Goal: Task Accomplishment & Management: Use online tool/utility

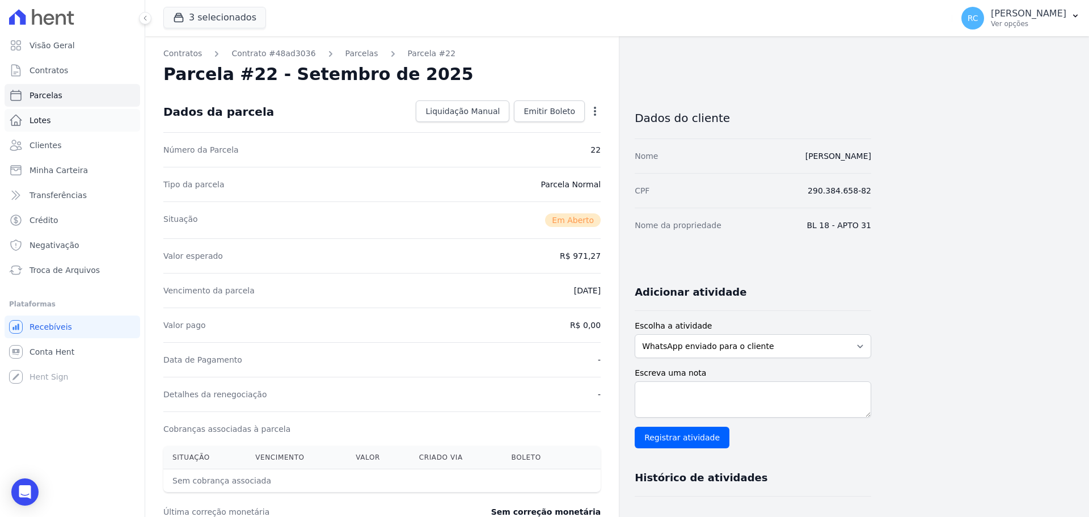
scroll to position [227, 0]
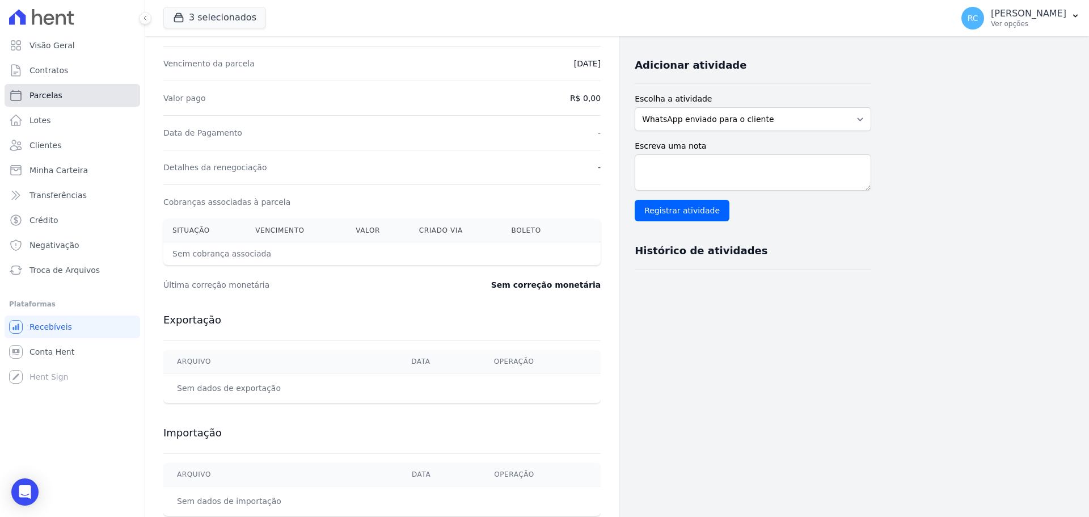
click at [69, 94] on link "Parcelas" at bounding box center [73, 95] width 136 height 23
select select
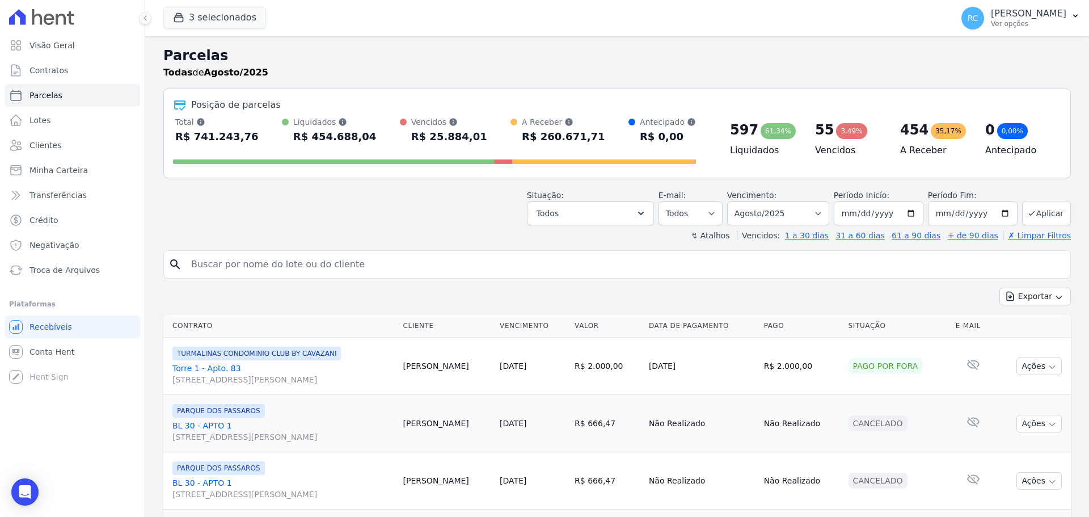
click at [353, 263] on input "search" at bounding box center [625, 264] width 882 height 23
paste input "[PERSON_NAME]"
type input "[PERSON_NAME]"
select select
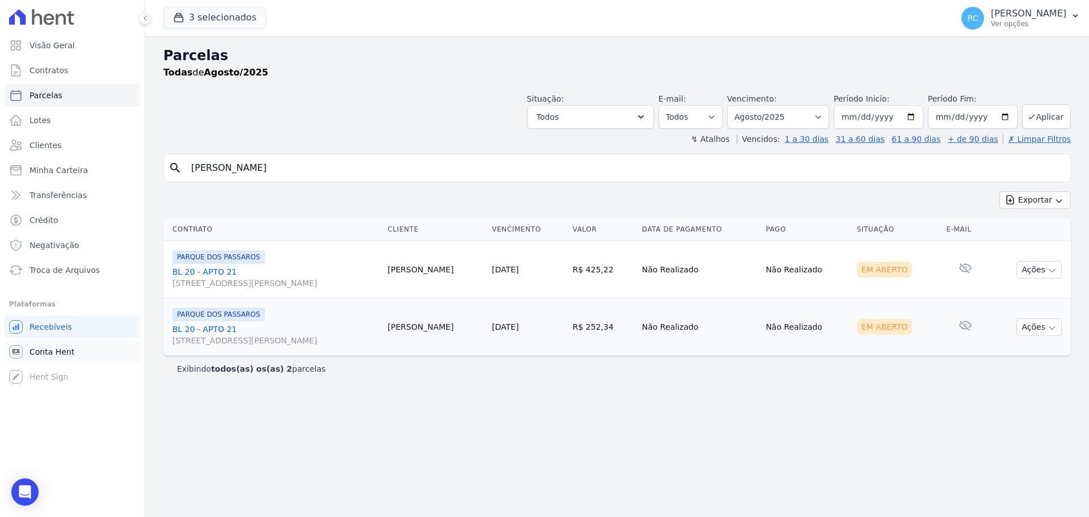
click at [72, 354] on link "Conta Hent" at bounding box center [73, 351] width 136 height 23
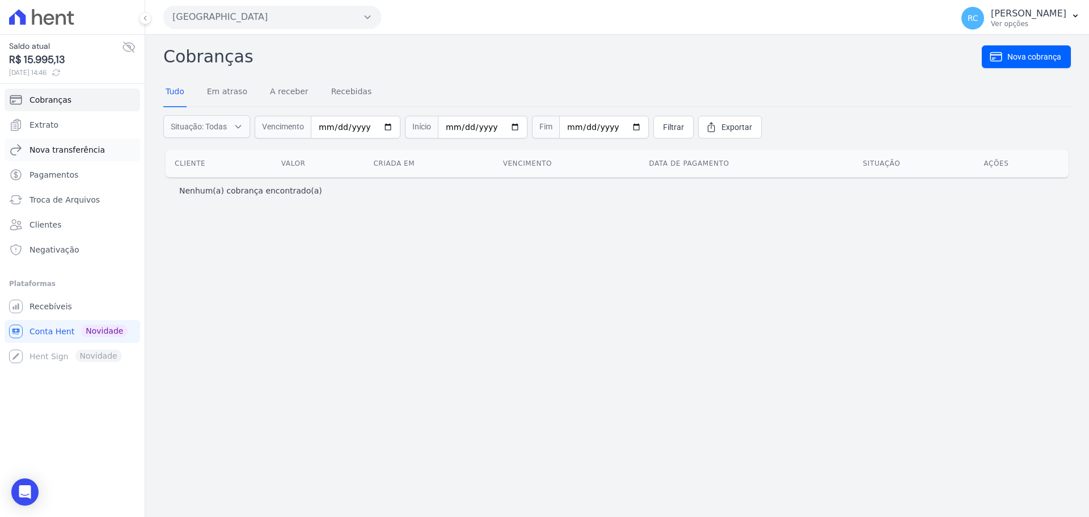
click at [90, 151] on span "Nova transferência" at bounding box center [67, 149] width 75 height 11
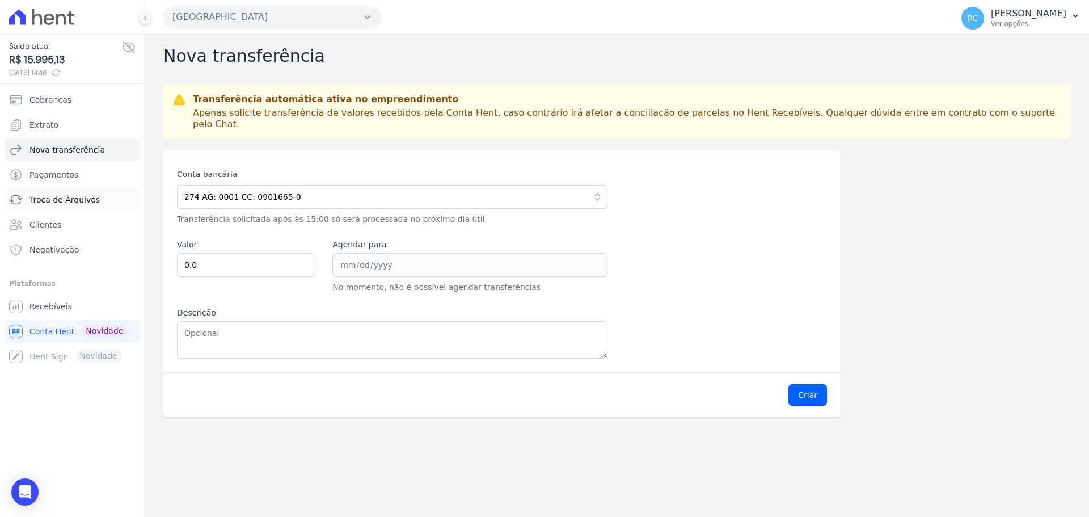
click at [88, 197] on span "Troca de Arquivos" at bounding box center [65, 199] width 70 height 11
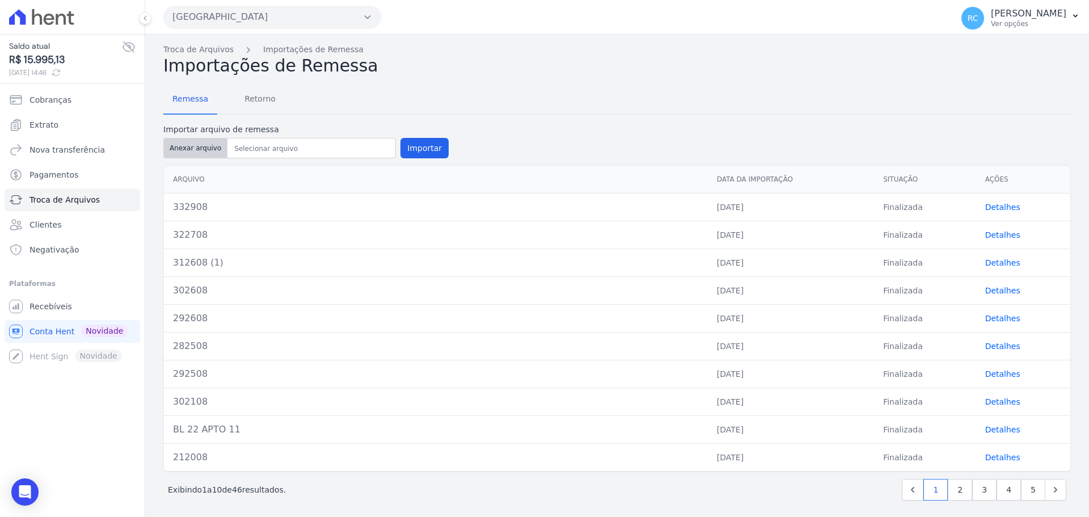
click at [200, 152] on button "Anexar arquivo" at bounding box center [195, 148] width 64 height 20
type input "342908"
click at [417, 148] on button "Importar" at bounding box center [425, 148] width 48 height 20
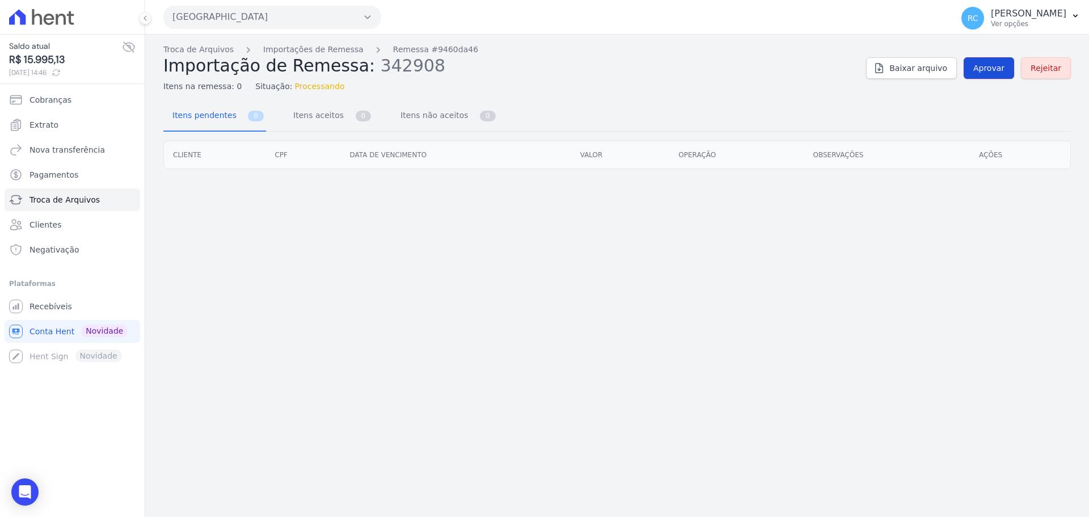
click at [987, 70] on span "Aprovar" at bounding box center [989, 67] width 31 height 11
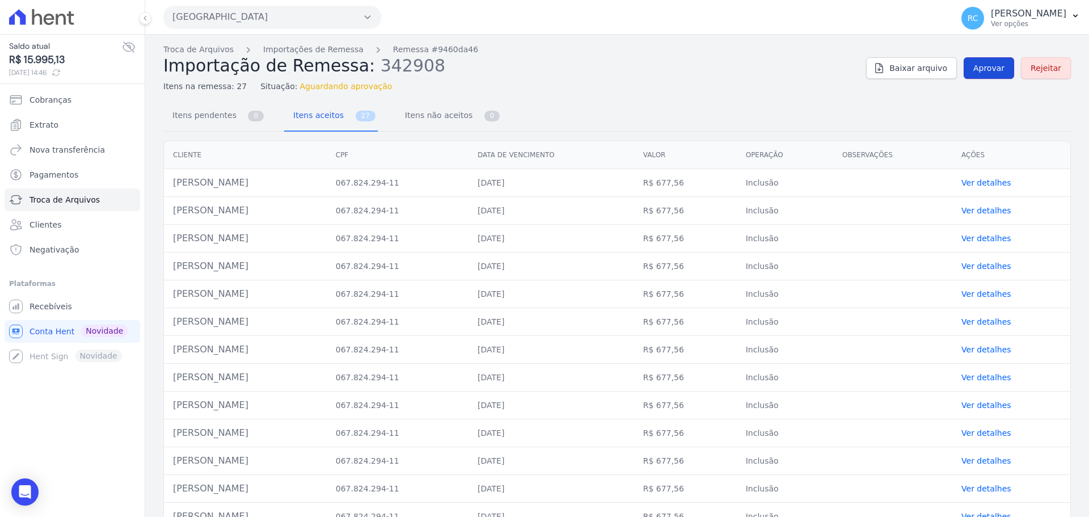
click at [988, 70] on span "Aprovar" at bounding box center [989, 67] width 31 height 11
drag, startPoint x: 304, startPoint y: 179, endPoint x: 172, endPoint y: 182, distance: 131.1
click at [172, 182] on td "[PERSON_NAME]" at bounding box center [245, 183] width 163 height 28
copy td "[PERSON_NAME]"
click at [976, 65] on span "Aprovar" at bounding box center [989, 67] width 31 height 11
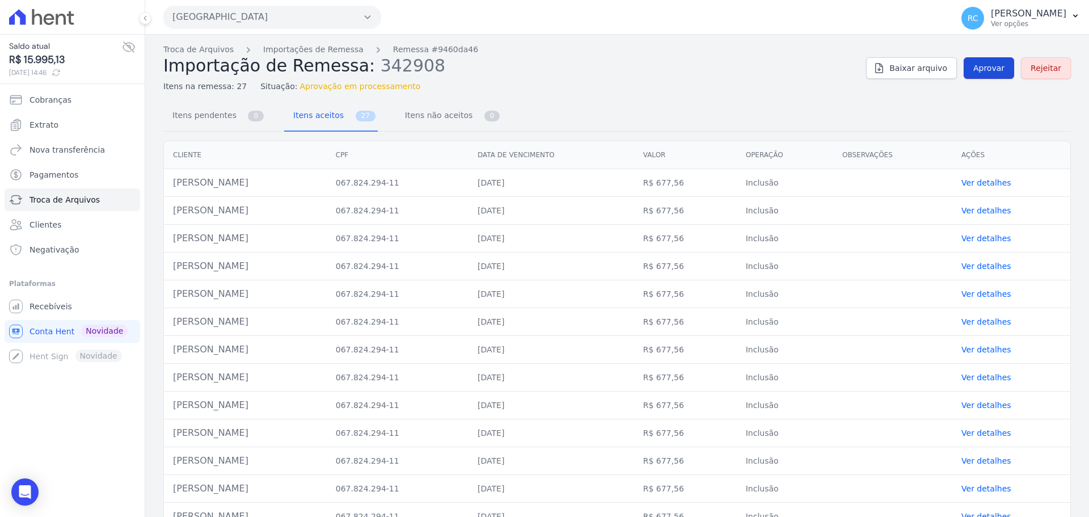
click at [991, 62] on link "Aprovar" at bounding box center [989, 68] width 50 height 22
click at [974, 73] on span "Aprovar" at bounding box center [989, 67] width 31 height 11
click at [979, 63] on span "Aprovar" at bounding box center [989, 67] width 31 height 11
click at [987, 69] on span "Aprovar" at bounding box center [989, 67] width 31 height 11
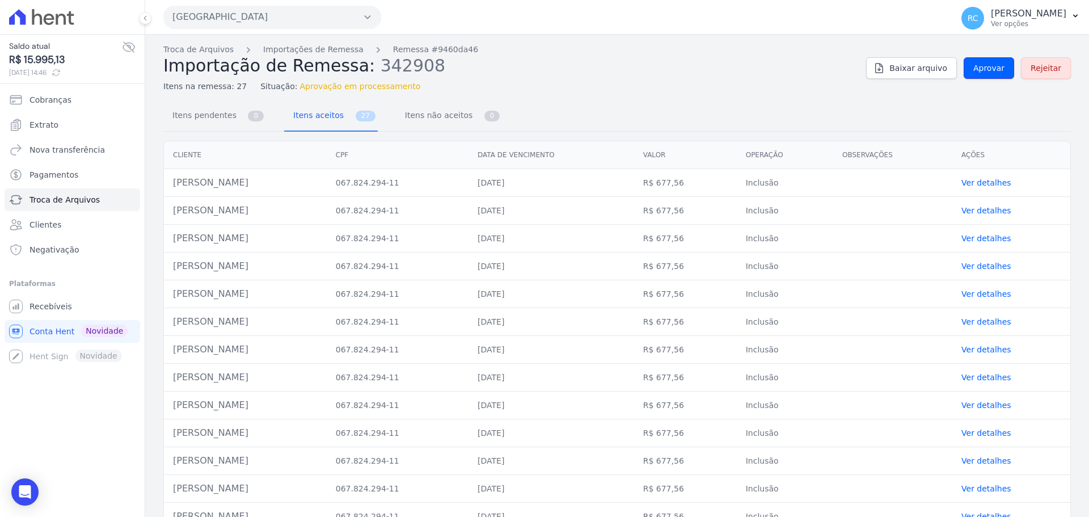
click at [987, 69] on span "Aprovar" at bounding box center [989, 67] width 31 height 11
click at [986, 73] on span "Aprovar" at bounding box center [989, 67] width 31 height 11
click at [984, 65] on span "Aprovar" at bounding box center [989, 67] width 31 height 11
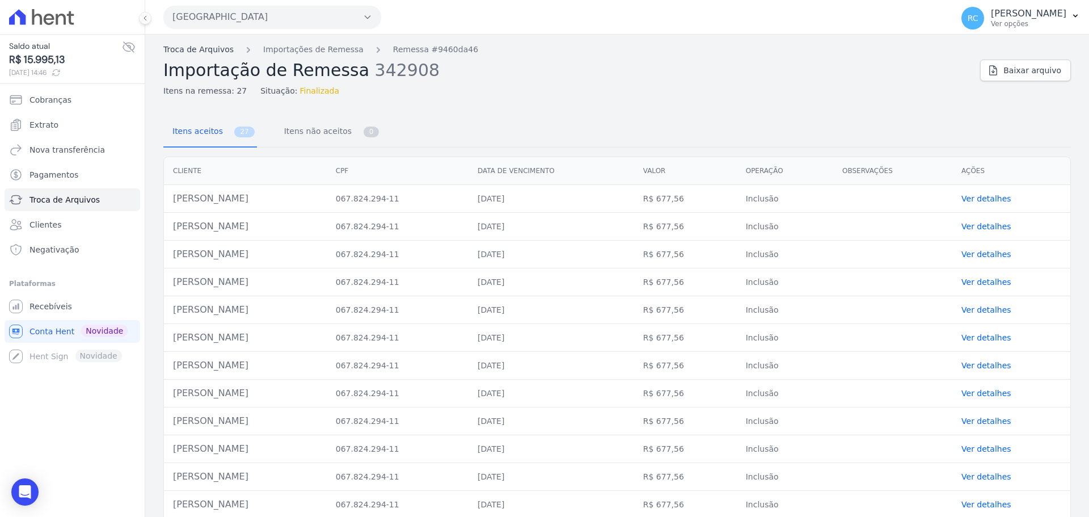
click at [184, 52] on link "Troca de Arquivos" at bounding box center [198, 50] width 70 height 12
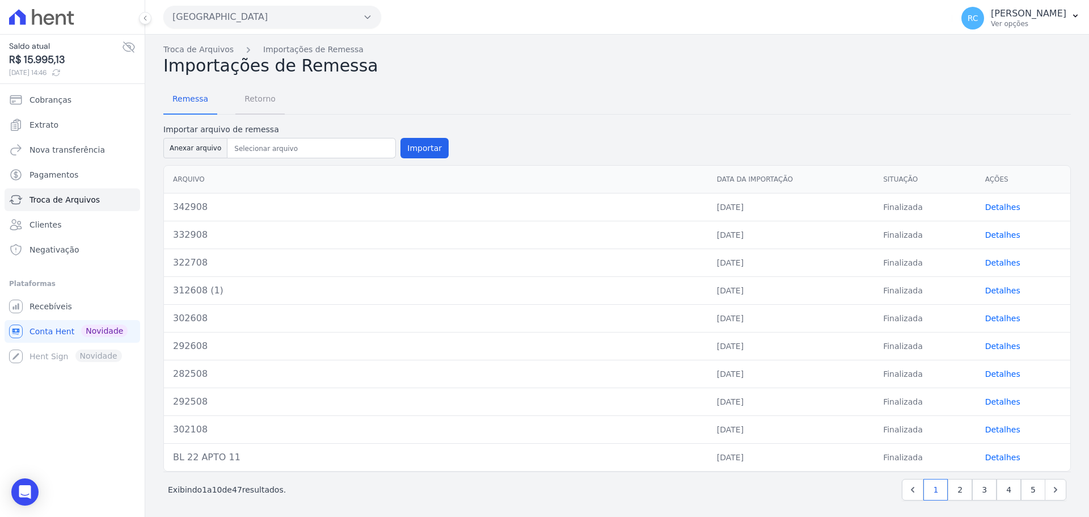
click at [275, 97] on span "Retorno" at bounding box center [260, 98] width 45 height 23
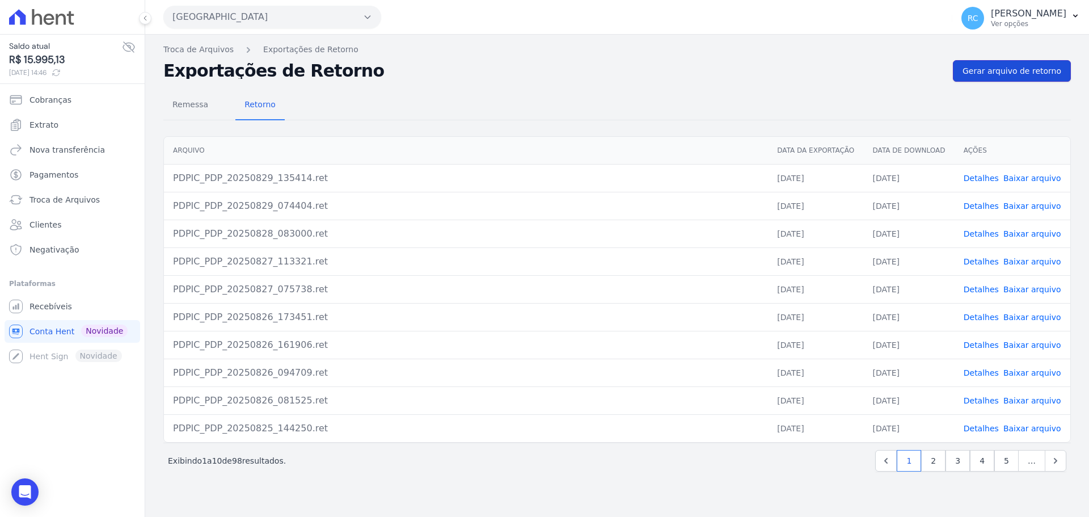
click at [1018, 75] on span "Gerar arquivo de retorno" at bounding box center [1012, 70] width 99 height 11
click at [1034, 69] on span "Gerar arquivo de retorno" at bounding box center [1012, 70] width 99 height 11
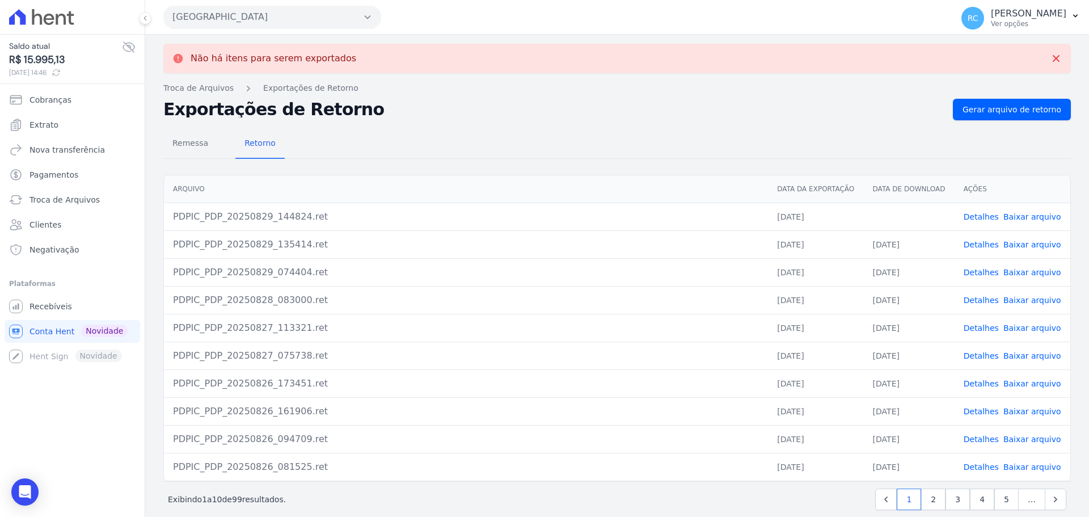
click at [1008, 218] on link "Baixar arquivo" at bounding box center [1033, 216] width 58 height 9
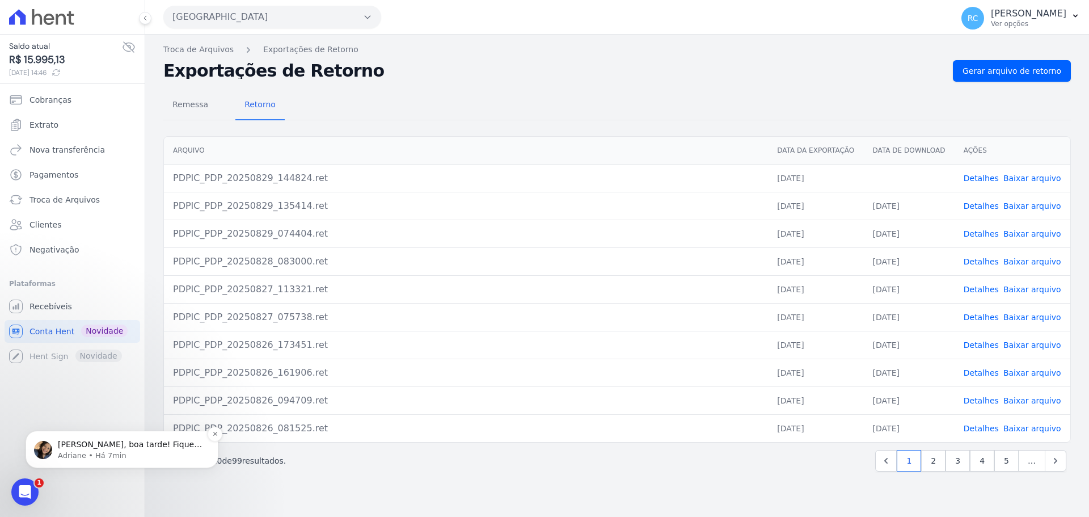
click at [116, 456] on p "Adriane • Há 7min" at bounding box center [131, 456] width 146 height 10
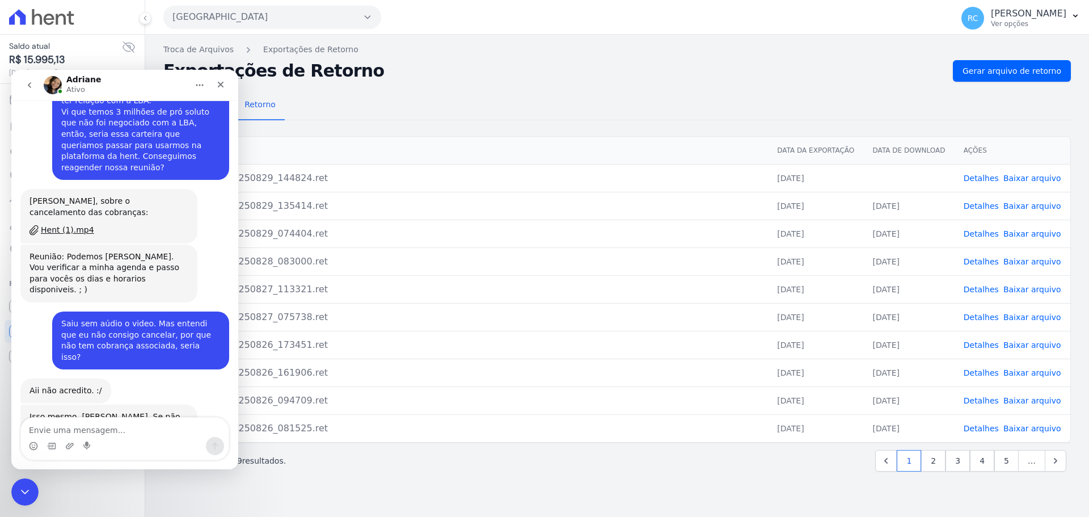
scroll to position [2900, 0]
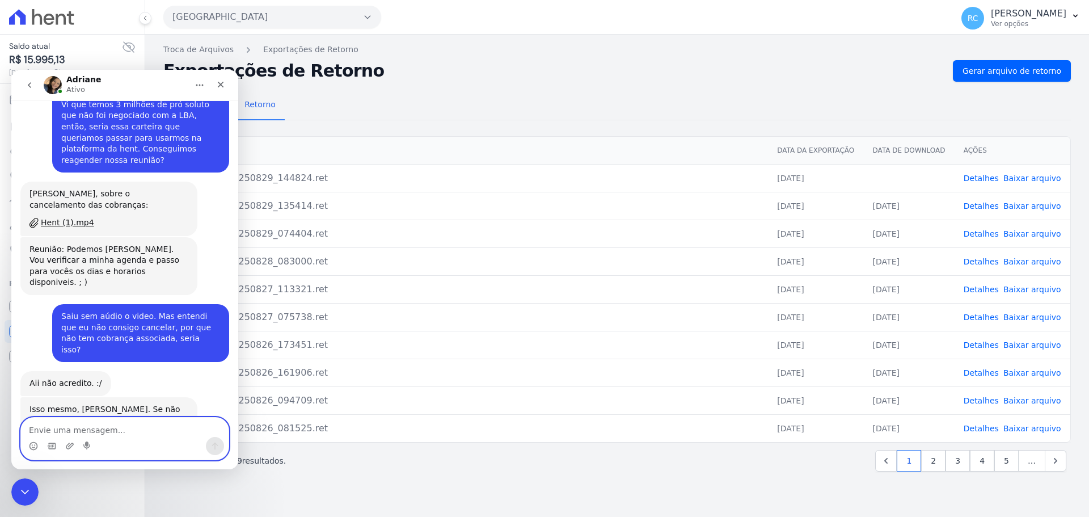
click at [82, 429] on textarea "Envie uma mensagem..." at bounding box center [125, 427] width 208 height 19
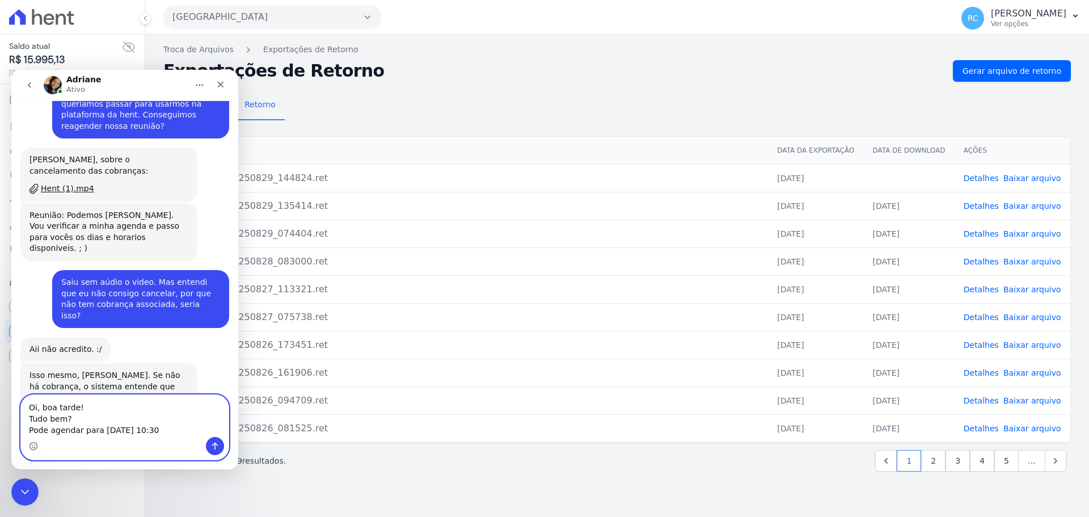
scroll to position [2945, 0]
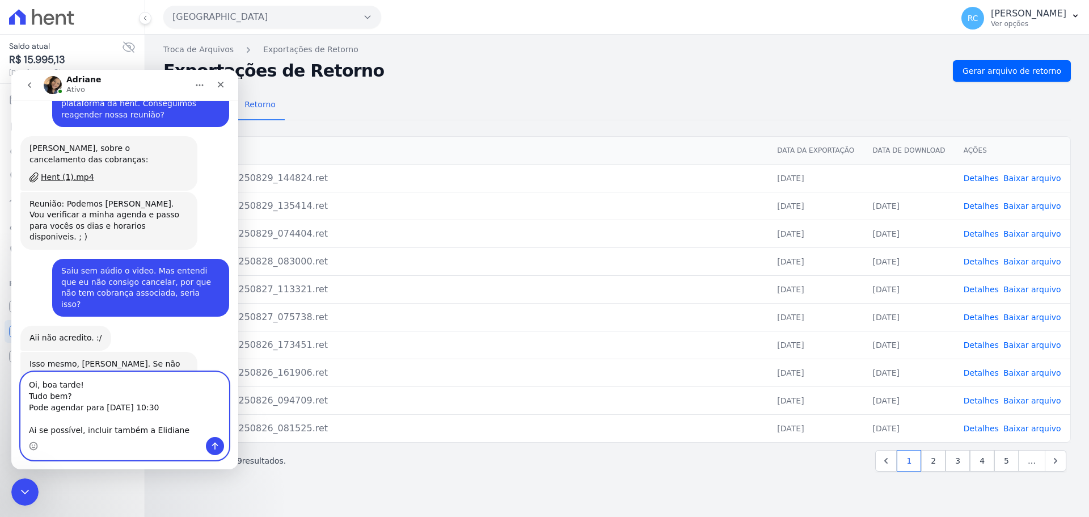
type textarea "Oi, boa tarde! Tudo bem? Pode agendar para [DATE] 10:30 Ai se possível, incluir…"
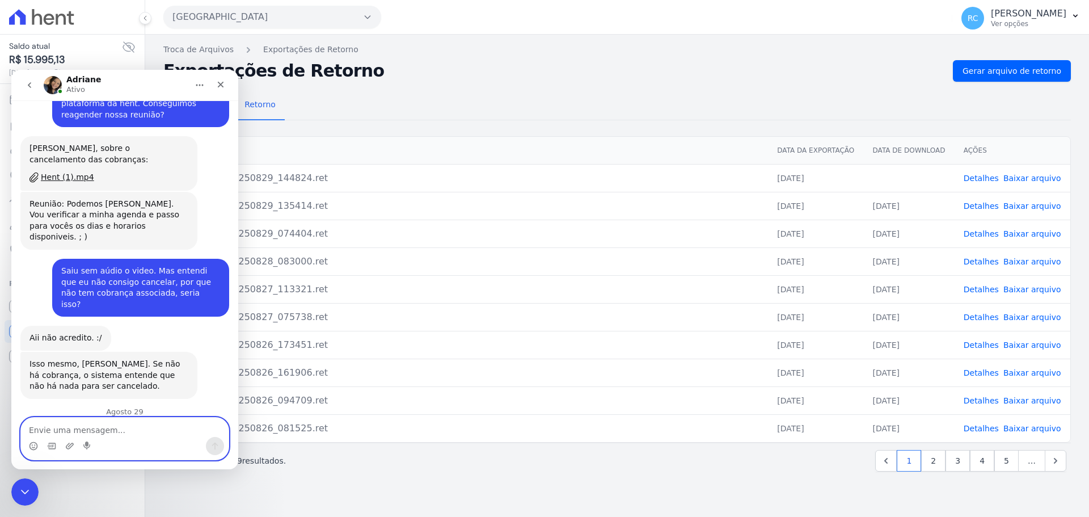
scroll to position [2947, 0]
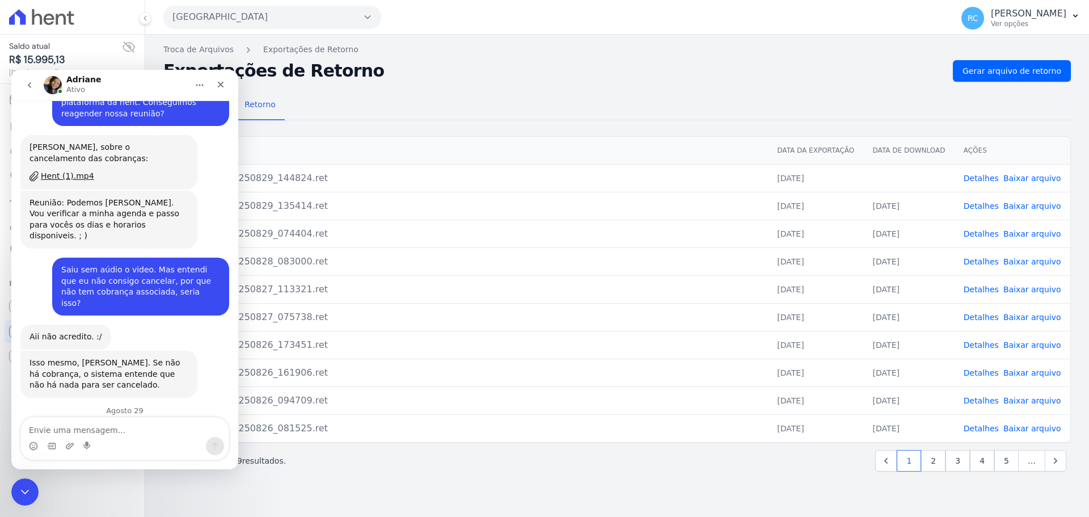
click at [811, 482] on div "Remessa Retorno [GEOGRAPHIC_DATA] Data da Exportação Data de Download Ações PDP…" at bounding box center [617, 282] width 908 height 401
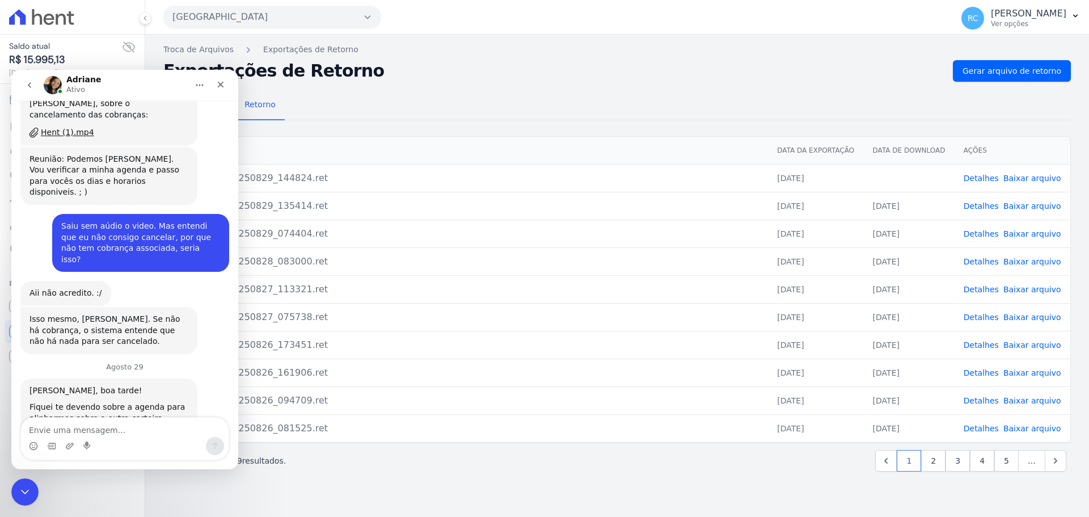
scroll to position [2991, 0]
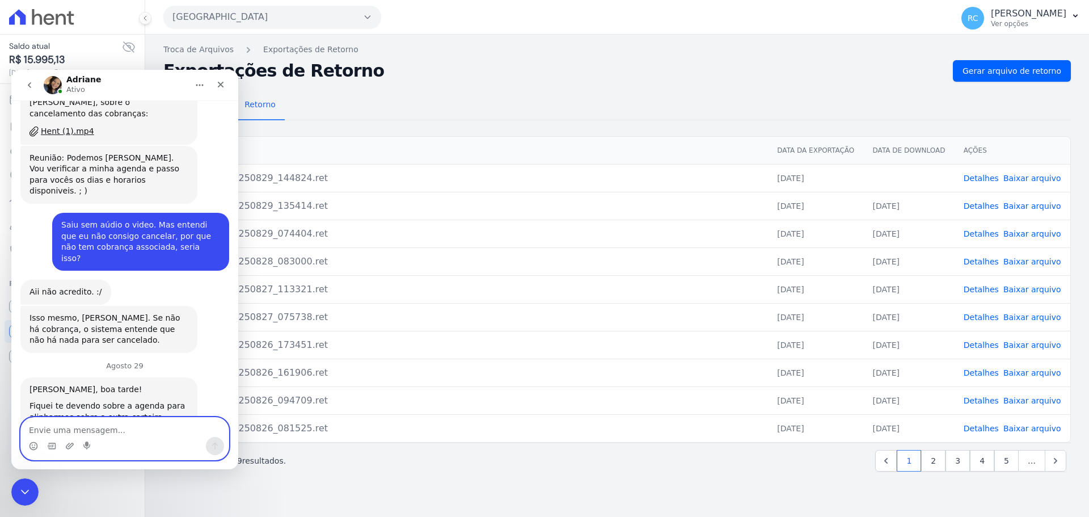
click at [91, 434] on textarea "Envie uma mensagem..." at bounding box center [125, 427] width 208 height 19
paste textarea "[EMAIL_ADDRESS][DOMAIN_NAME]"
type textarea "[EMAIL_ADDRESS][DOMAIN_NAME]"
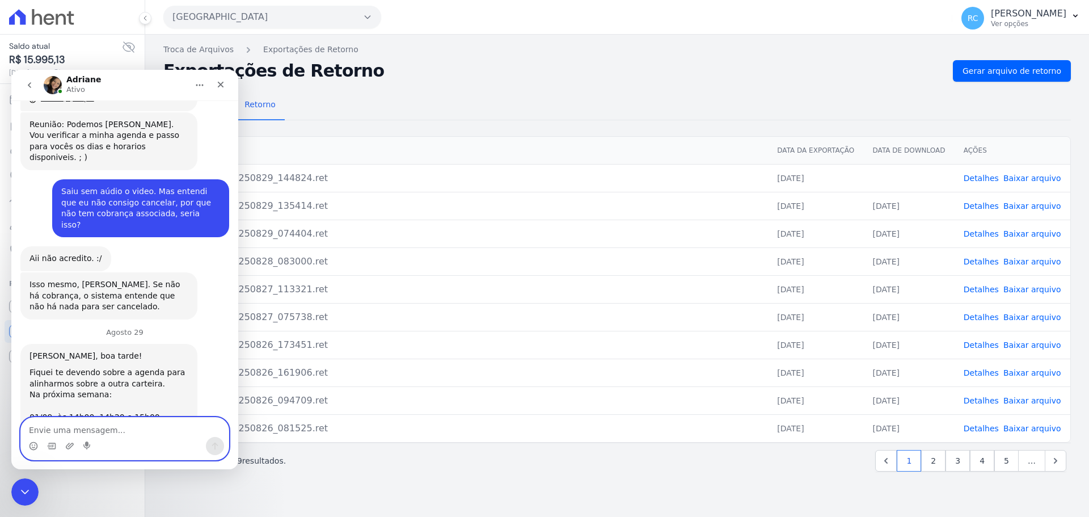
click at [124, 428] on textarea "Envie uma mensagem..." at bounding box center [125, 427] width 208 height 19
drag, startPoint x: 23, startPoint y: 492, endPoint x: 412, endPoint y: 982, distance: 626.0
click at [22, 493] on icon "Fechar mensagem da Intercom" at bounding box center [23, 490] width 14 height 14
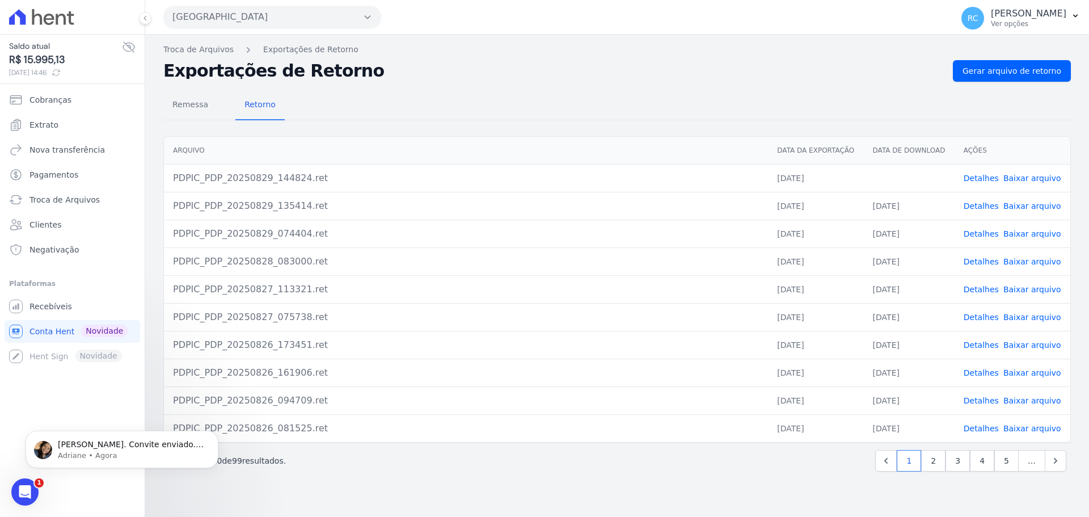
scroll to position [3059, 0]
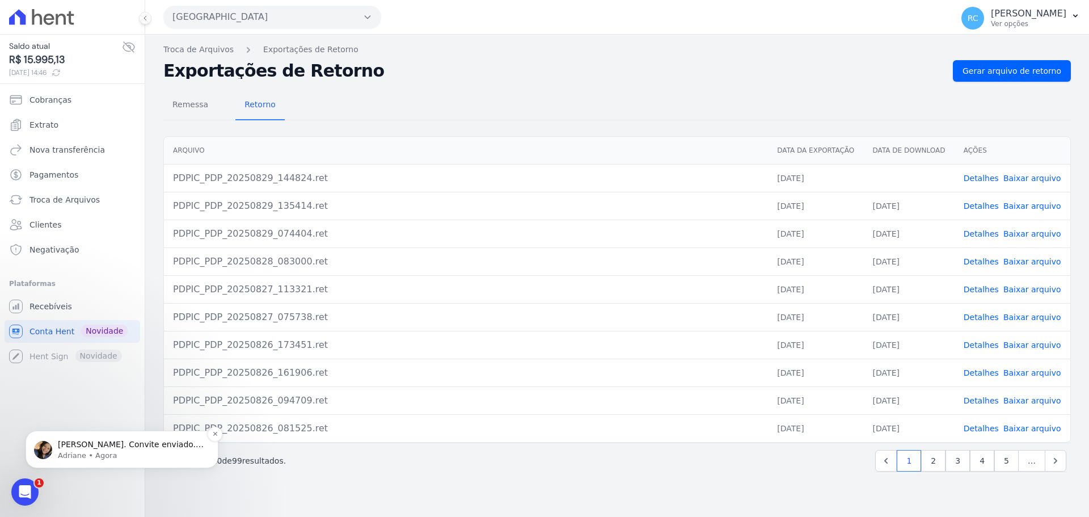
click at [80, 453] on p "Adriane • Agora" at bounding box center [131, 456] width 146 height 10
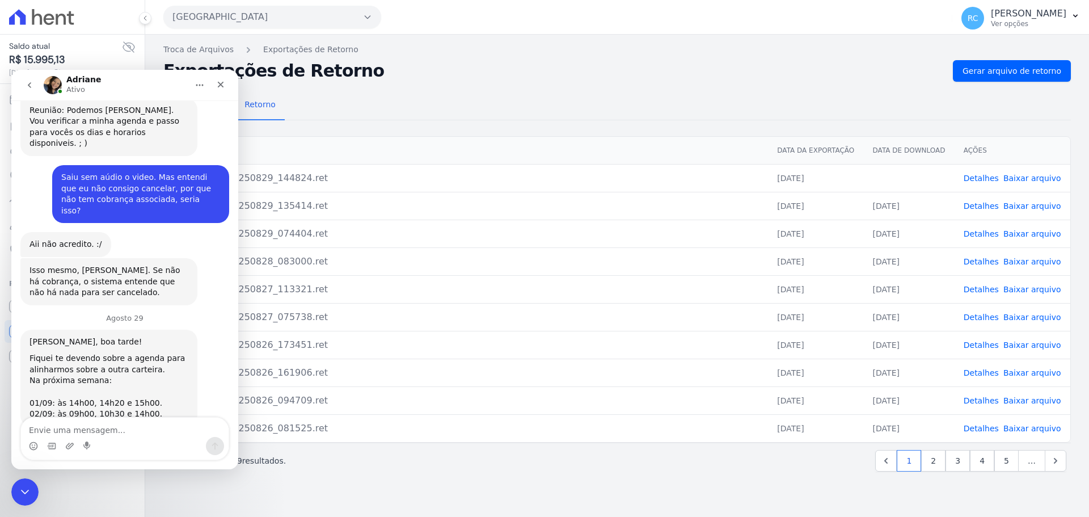
scroll to position [3078, 0]
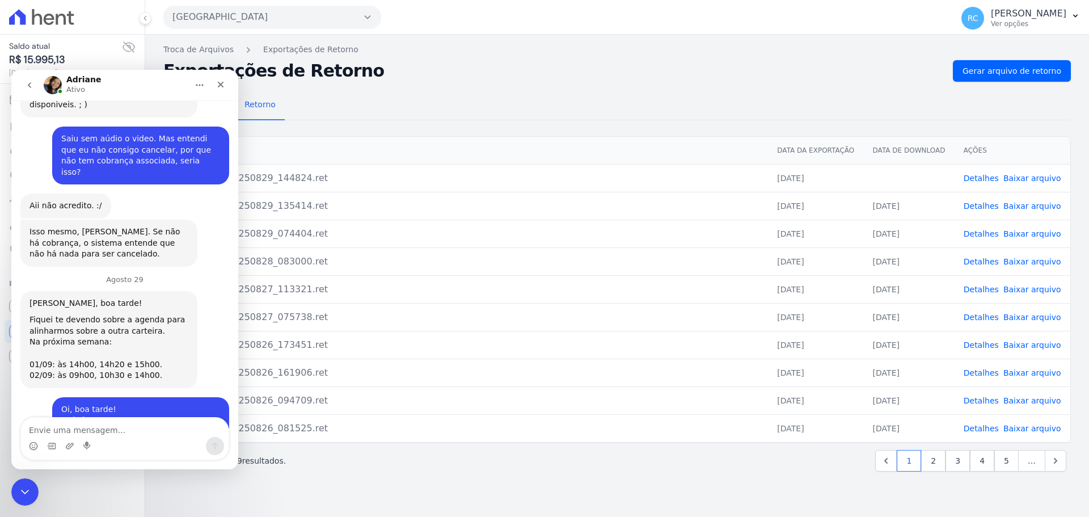
click at [96, 427] on textarea "Envie uma mensagem..." at bounding box center [125, 427] width 208 height 19
type textarea "Muito obrigada viu"
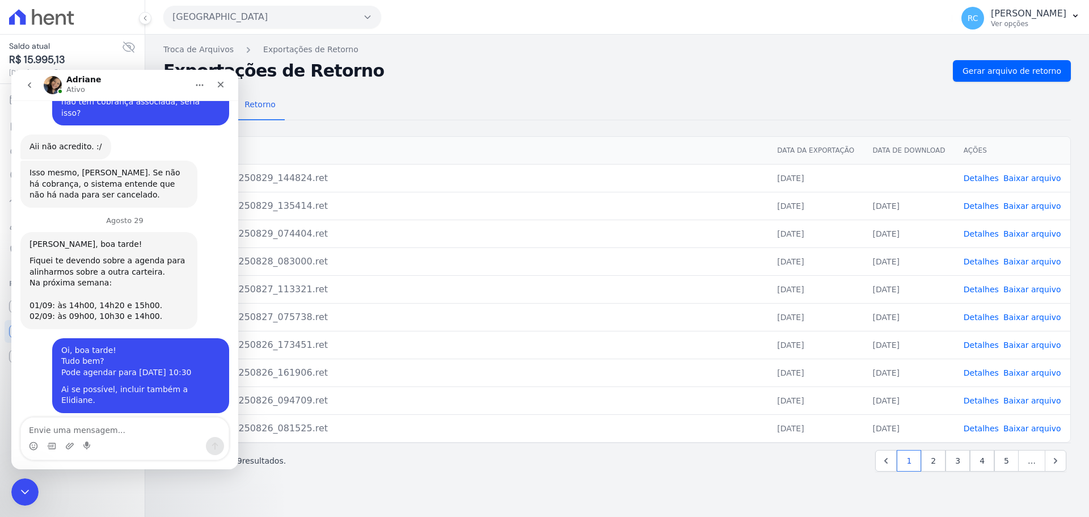
scroll to position [3126, 0]
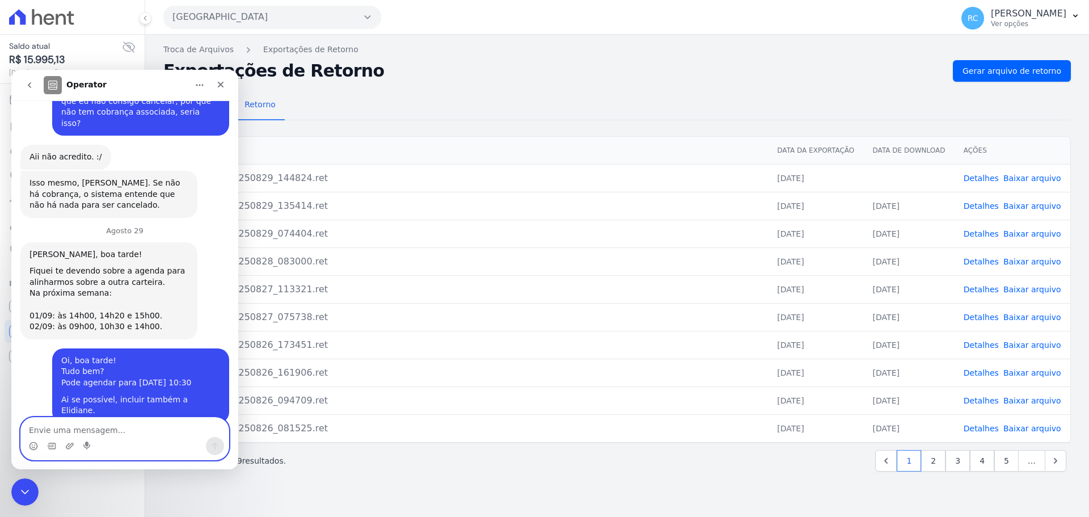
click at [124, 436] on textarea "Envie uma mensagem..." at bounding box center [125, 427] width 208 height 19
click at [27, 490] on icon "Fechar mensagem da Intercom" at bounding box center [23, 490] width 14 height 14
